Goal: Find specific page/section: Find specific page/section

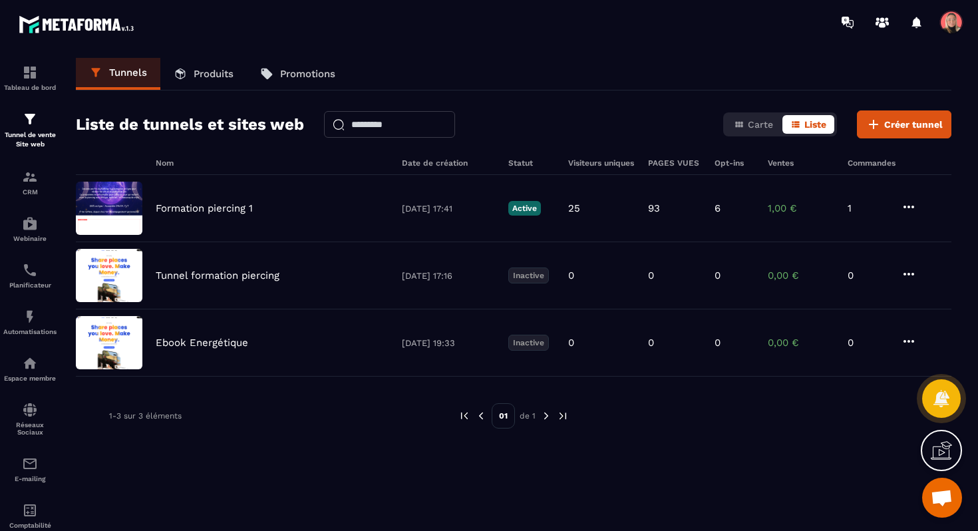
scroll to position [7164, 0]
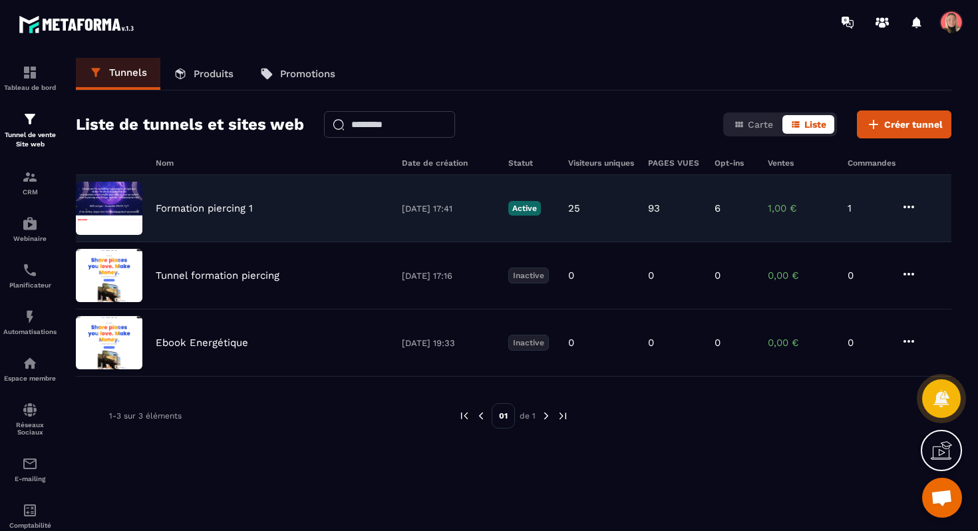
click at [236, 206] on p "Formation piercing 1" at bounding box center [204, 208] width 97 height 12
click at [222, 212] on p "Formation piercing 1" at bounding box center [204, 208] width 97 height 12
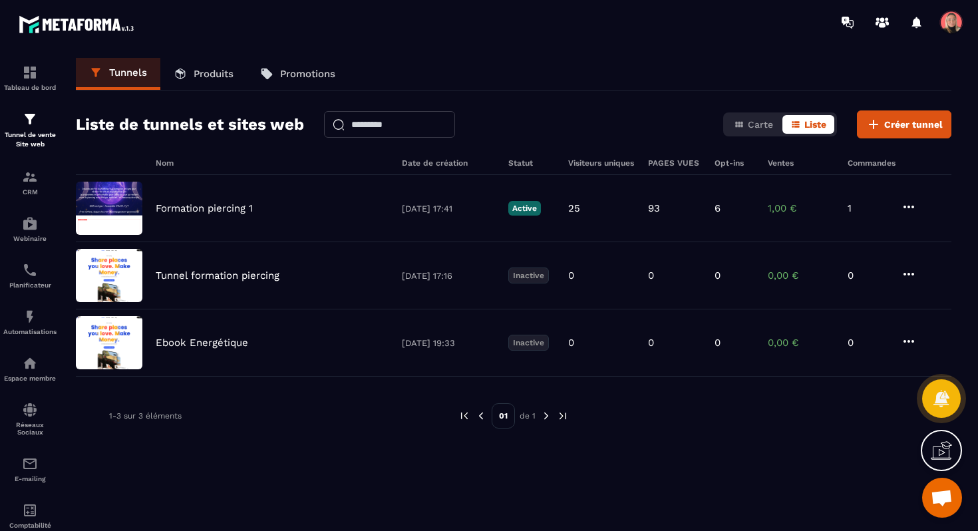
click at [210, 67] on link "Produits" at bounding box center [203, 74] width 87 height 32
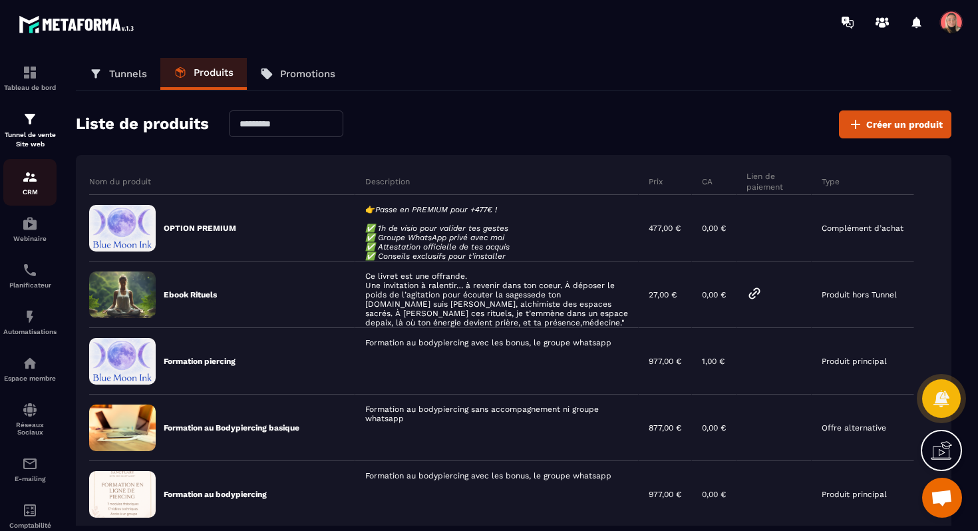
click at [31, 194] on p "CRM" at bounding box center [29, 191] width 53 height 7
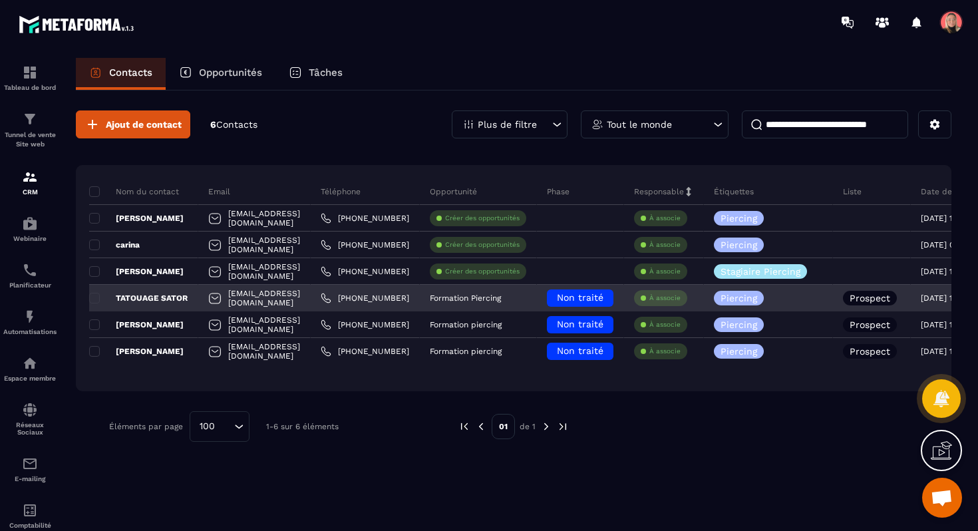
click at [160, 298] on p "TATOUAGE SATOR" at bounding box center [138, 298] width 99 height 11
